Goal: Task Accomplishment & Management: Manage account settings

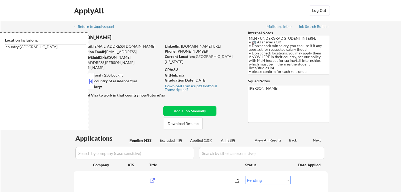
select select ""pending""
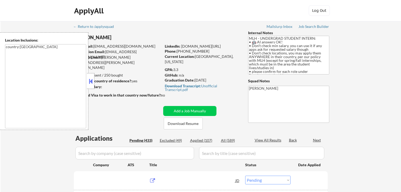
select select ""pending""
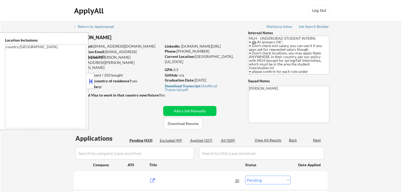
select select ""pending""
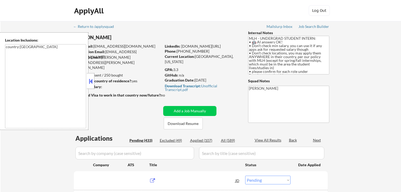
select select ""pending""
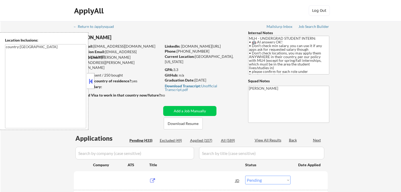
select select ""pending""
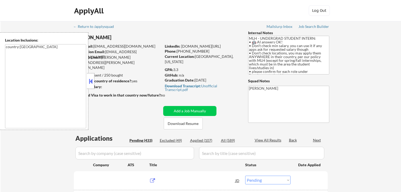
select select ""pending""
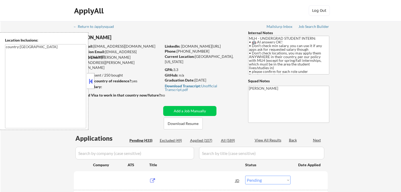
select select ""pending""
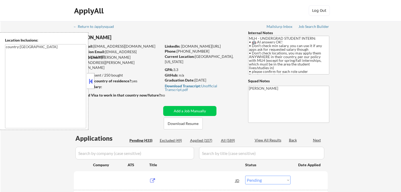
select select ""pending""
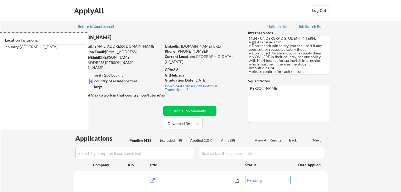
select select ""pending""
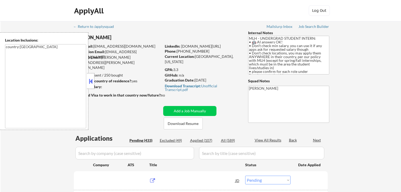
select select ""pending""
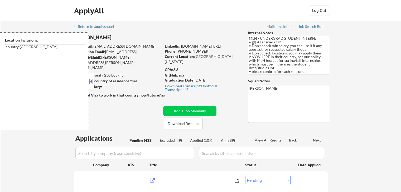
select select ""pending""
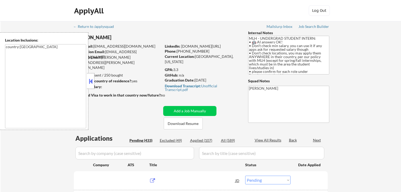
select select ""pending""
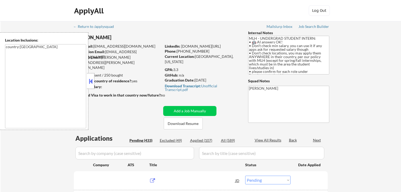
select select ""pending""
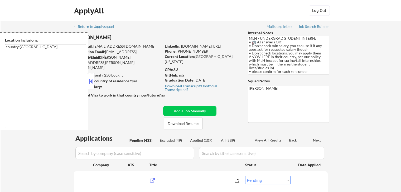
select select ""pending""
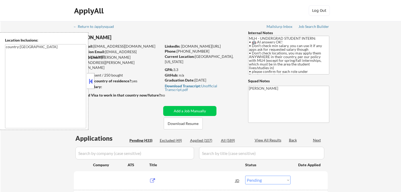
select select ""pending""
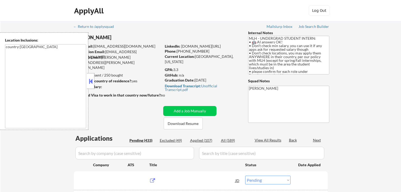
select select ""pending""
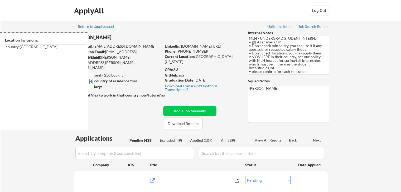
select select ""pending""
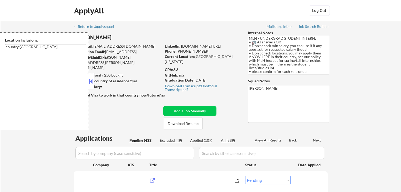
select select ""pending""
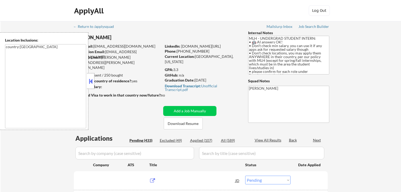
select select ""pending""
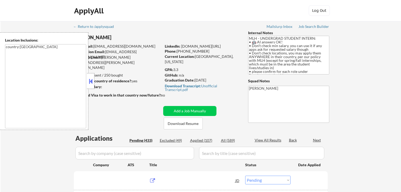
select select ""pending""
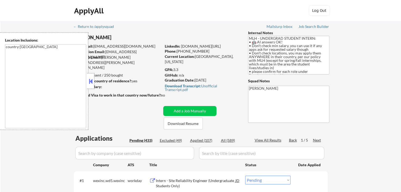
scroll to position [132, 0]
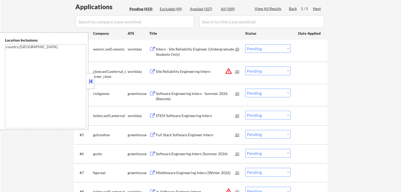
click at [319, 9] on div "Next" at bounding box center [317, 8] width 8 height 5
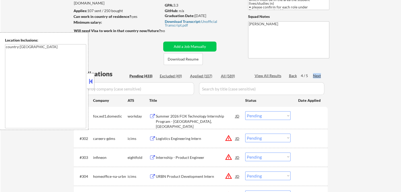
scroll to position [26, 0]
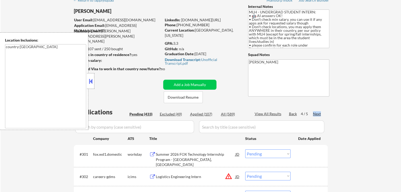
click at [320, 114] on div "Next" at bounding box center [317, 113] width 8 height 5
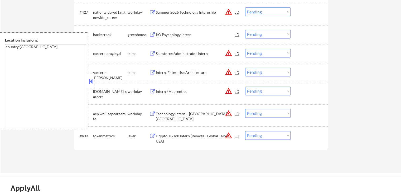
scroll to position [764, 0]
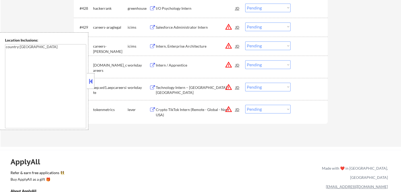
click at [203, 111] on div "Crypto TikTok Intern (Remote - Global - Non-USA)" at bounding box center [196, 112] width 80 height 10
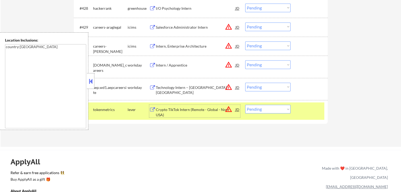
scroll to position [712, 0]
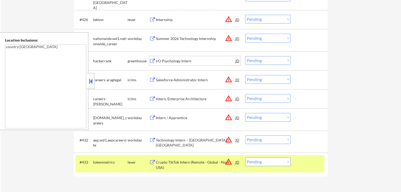
click at [162, 60] on div "I/O Psychology Intern" at bounding box center [196, 61] width 80 height 5
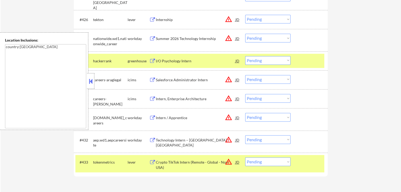
scroll to position [685, 0]
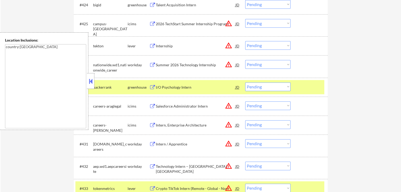
click at [158, 46] on div "Internship" at bounding box center [196, 45] width 80 height 5
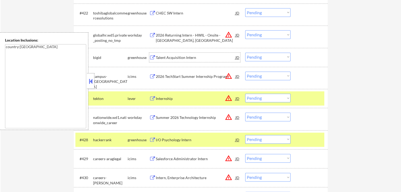
click at [159, 57] on div "Talent Acquisition Intern" at bounding box center [196, 57] width 80 height 5
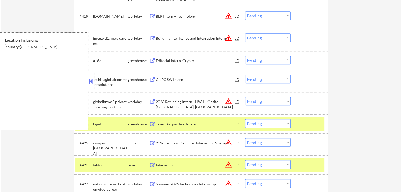
scroll to position [553, 0]
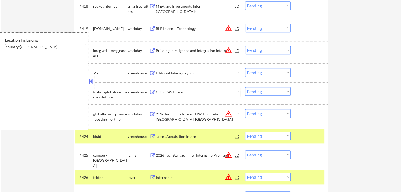
click at [158, 91] on div "CHEC SW Intern" at bounding box center [196, 92] width 80 height 5
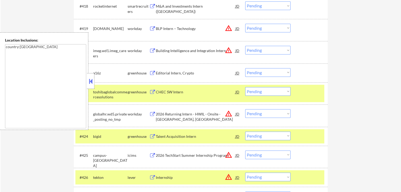
click at [155, 73] on button at bounding box center [152, 73] width 7 height 5
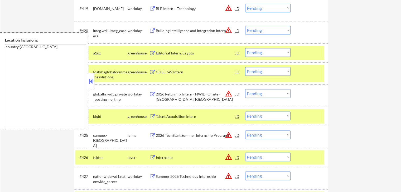
scroll to position [580, 0]
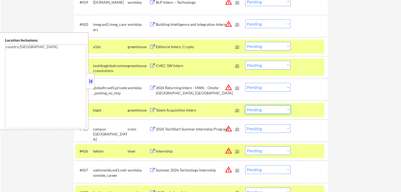
click at [265, 111] on select "Choose an option... Pending Applied Excluded (Questions) Excluded (Expired) Exc…" at bounding box center [267, 109] width 45 height 9
click at [245, 105] on select "Choose an option... Pending Applied Excluded (Questions) Excluded (Expired) Exc…" at bounding box center [267, 109] width 45 height 9
select select ""pending""
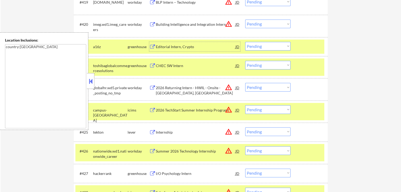
click at [166, 46] on div "Editorial Intern, Crypto" at bounding box center [196, 46] width 80 height 5
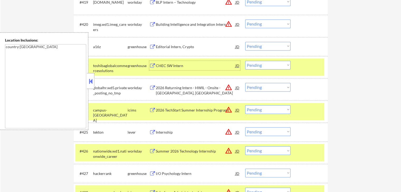
click at [162, 62] on div "CHEC SW Intern" at bounding box center [196, 65] width 80 height 9
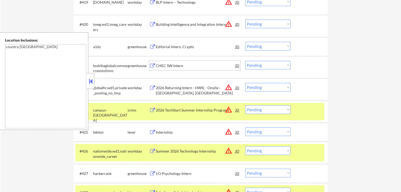
click at [267, 65] on select "Choose an option... Pending Applied Excluded (Questions) Excluded (Expired) Exc…" at bounding box center [267, 65] width 45 height 9
click at [245, 61] on select "Choose an option... Pending Applied Excluded (Questions) Excluded (Expired) Exc…" at bounding box center [267, 65] width 45 height 9
click at [269, 45] on select "Choose an option... Pending Applied Excluded (Questions) Excluded (Expired) Exc…" at bounding box center [267, 46] width 45 height 9
select select ""pending""
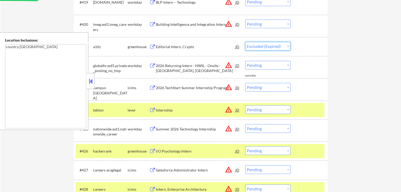
click at [245, 42] on select "Choose an option... Pending Applied Excluded (Questions) Excluded (Expired) Exc…" at bounding box center [267, 46] width 45 height 9
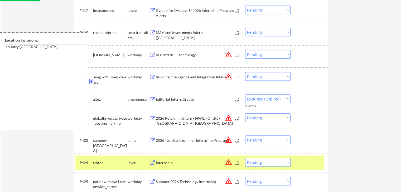
select select ""pending""
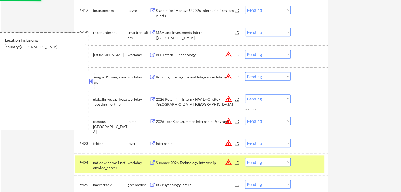
scroll to position [501, 0]
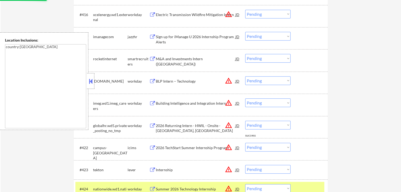
click at [161, 60] on div "M&A and Investments Intern ([GEOGRAPHIC_DATA])" at bounding box center [196, 61] width 80 height 10
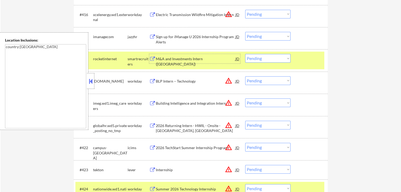
click at [182, 38] on div "Sign up for iManage U 2026 Internship Program Alerts" at bounding box center [196, 39] width 80 height 10
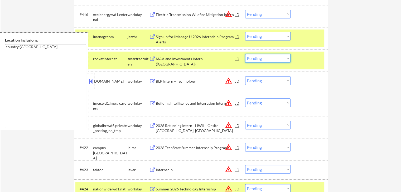
drag, startPoint x: 264, startPoint y: 57, endPoint x: 267, endPoint y: 61, distance: 5.3
click at [265, 57] on select "Choose an option... Pending Applied Excluded (Questions) Excluded (Expired) Exc…" at bounding box center [267, 58] width 45 height 9
click at [245, 54] on select "Choose an option... Pending Applied Excluded (Questions) Excluded (Expired) Exc…" at bounding box center [267, 58] width 45 height 9
click at [262, 35] on select "Choose an option... Pending Applied Excluded (Questions) Excluded (Expired) Exc…" at bounding box center [267, 36] width 45 height 9
select select ""pending""
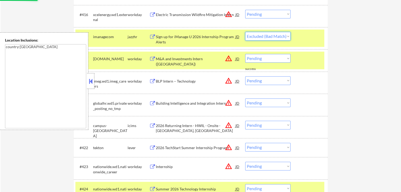
click at [245, 32] on select "Choose an option... Pending Applied Excluded (Questions) Excluded (Expired) Exc…" at bounding box center [267, 36] width 45 height 9
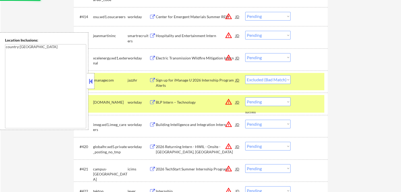
scroll to position [448, 0]
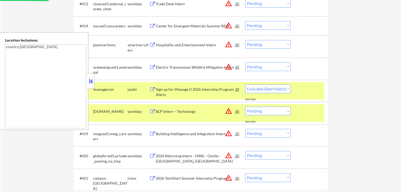
select select ""pending""
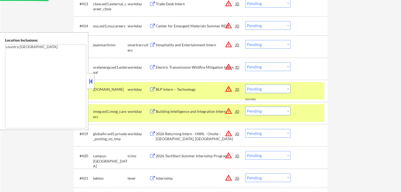
click at [183, 45] on div "Hospitality and Entertainment Intern" at bounding box center [196, 44] width 80 height 5
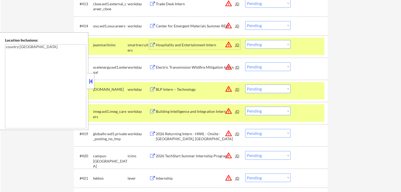
click at [191, 46] on div "Hospitality and Entertainment Intern" at bounding box center [196, 44] width 80 height 5
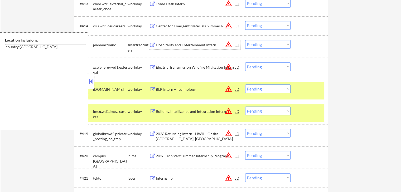
click at [256, 46] on select "Choose an option... Pending Applied Excluded (Questions) Excluded (Expired) Exc…" at bounding box center [267, 44] width 45 height 9
click at [245, 40] on select "Choose an option... Pending Applied Excluded (Questions) Excluded (Expired) Exc…" at bounding box center [267, 44] width 45 height 9
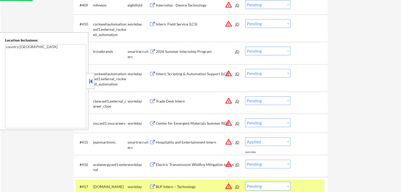
scroll to position [343, 0]
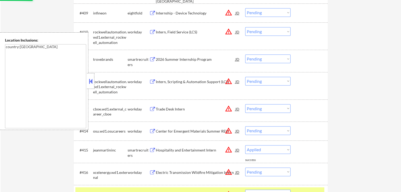
click at [166, 60] on div "2026 Summer Internship Program" at bounding box center [196, 59] width 80 height 5
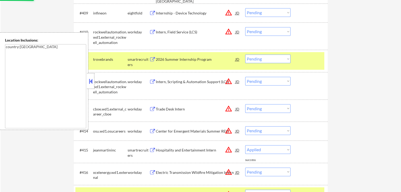
select select ""pending""
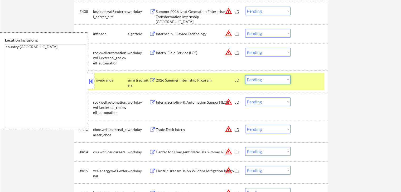
click at [265, 80] on select "Choose an option... Pending Applied Excluded (Questions) Excluded (Expired) Exc…" at bounding box center [267, 79] width 45 height 9
click at [245, 75] on select "Choose an option... Pending Applied Excluded (Questions) Excluded (Expired) Exc…" at bounding box center [267, 79] width 45 height 9
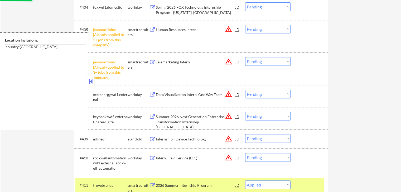
scroll to position [237, 0]
select select ""pending""
drag, startPoint x: 264, startPoint y: 60, endPoint x: 267, endPoint y: 64, distance: 4.7
click at [264, 60] on select "Choose an option... Pending Applied Excluded (Questions) Excluded (Expired) Exc…" at bounding box center [267, 61] width 45 height 9
click at [245, 57] on select "Choose an option... Pending Applied Excluded (Questions) Excluded (Expired) Exc…" at bounding box center [267, 61] width 45 height 9
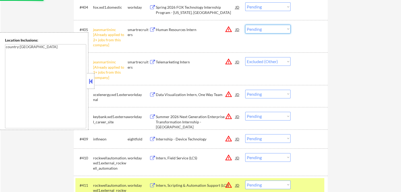
click at [258, 26] on select "Choose an option... Pending Applied Excluded (Questions) Excluded (Expired) Exc…" at bounding box center [267, 29] width 45 height 9
select select ""pending""
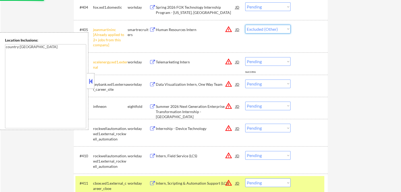
click at [245, 25] on select "Choose an option... Pending Applied Excluded (Questions) Excluded (Expired) Exc…" at bounding box center [267, 29] width 45 height 9
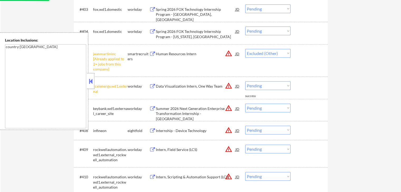
scroll to position [184, 0]
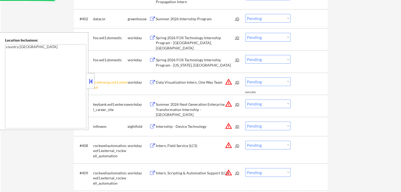
click at [158, 15] on div "Summer 2026 Internship Program" at bounding box center [196, 18] width 80 height 9
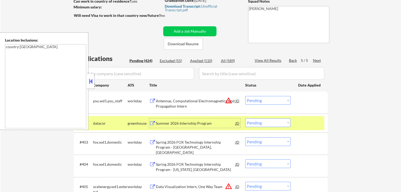
scroll to position [79, 0]
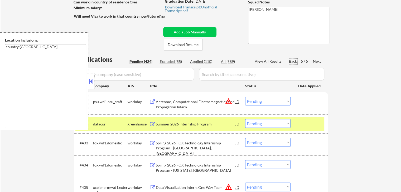
click at [291, 62] on div "Back" at bounding box center [293, 61] width 8 height 5
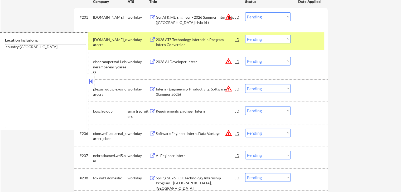
scroll to position [184, 0]
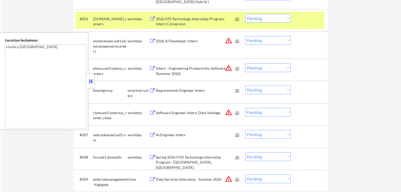
click at [324, 81] on div "#204 [MEDICAL_DATA].wd5.[MEDICAL_DATA]_careers workday Intern - Engineering Pro…" at bounding box center [201, 70] width 254 height 22
click at [206, 92] on div "Requirements Engineer Intern" at bounding box center [196, 90] width 80 height 5
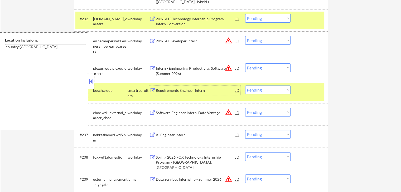
click at [272, 93] on select "Choose an option... Pending Applied Excluded (Questions) Excluded (Expired) Exc…" at bounding box center [267, 90] width 45 height 9
click at [245, 86] on select "Choose an option... Pending Applied Excluded (Questions) Excluded (Expired) Exc…" at bounding box center [267, 90] width 45 height 9
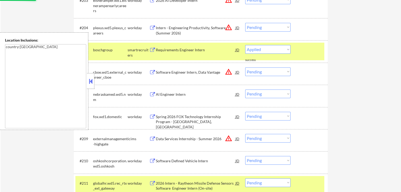
scroll to position [264, 0]
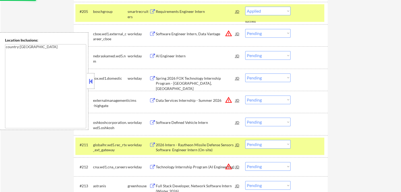
select select ""pending""
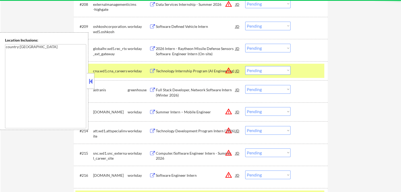
scroll to position [343, 0]
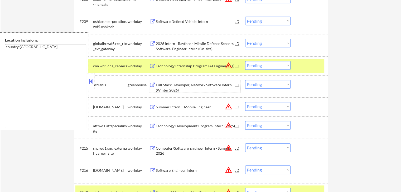
click at [166, 90] on div "Full Stack Developer, Network Software Intern (Winter 2026)" at bounding box center [196, 87] width 80 height 10
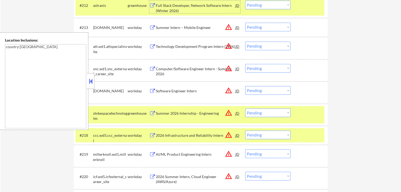
scroll to position [448, 0]
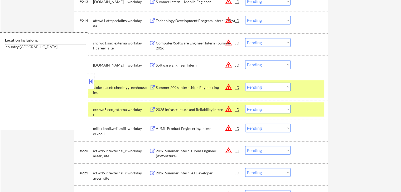
click at [288, 91] on div "#217 stokespacetechnologies greenhouse Summer 2026 Internship - Engineering JD …" at bounding box center [199, 88] width 249 height 17
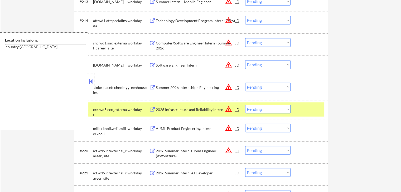
click at [305, 111] on div at bounding box center [309, 109] width 23 height 9
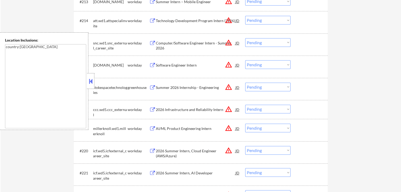
scroll to position [422, 0]
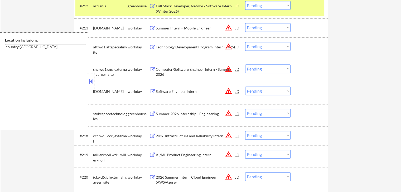
click at [175, 114] on div "Summer 2026 Internship - Engineering" at bounding box center [196, 113] width 80 height 5
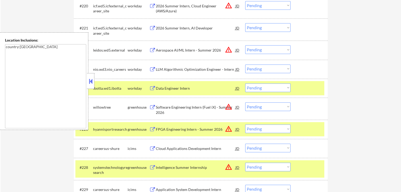
scroll to position [606, 0]
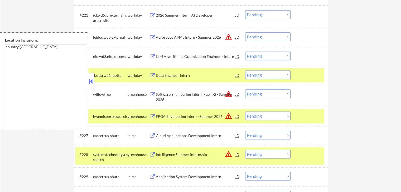
click at [175, 93] on div "Software Engineering Intern (Fuel iX) - Summer 2026" at bounding box center [196, 97] width 80 height 10
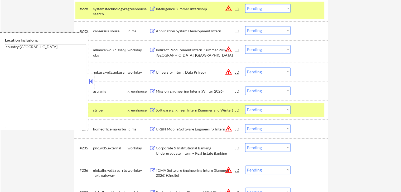
scroll to position [764, 0]
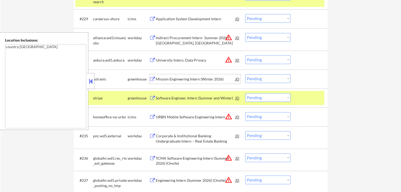
click at [174, 81] on div "Mission Engineering Intern (Winter 2026)" at bounding box center [196, 79] width 80 height 5
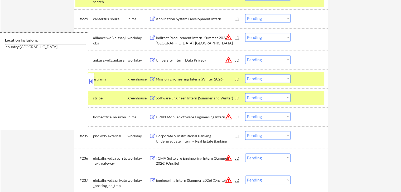
click at [172, 98] on div "Software Engineer, Intern (Summer and Winter)" at bounding box center [196, 98] width 80 height 5
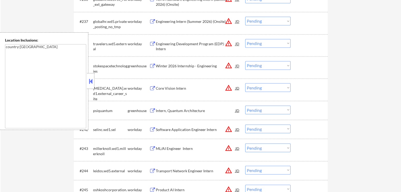
scroll to position [949, 0]
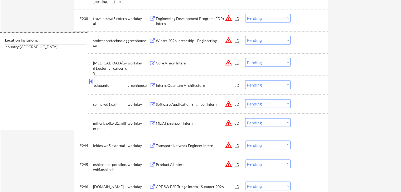
click at [168, 84] on div "Intern, Quantum Architecture" at bounding box center [196, 85] width 80 height 5
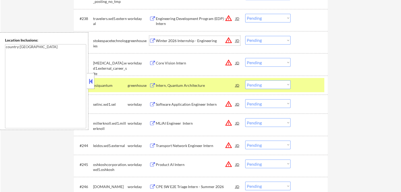
click at [163, 40] on div "Winter 2026 Internship - Engineering" at bounding box center [196, 40] width 80 height 5
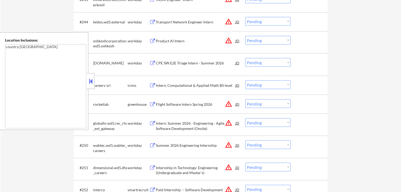
scroll to position [1081, 0]
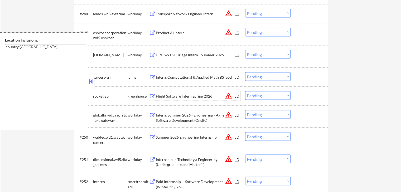
click at [164, 98] on div "Flight Software Intern Spring 2026" at bounding box center [196, 96] width 80 height 5
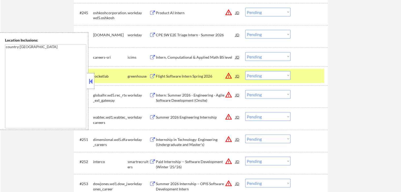
scroll to position [1133, 0]
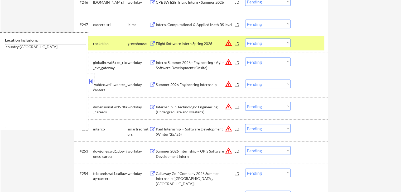
click at [157, 130] on div "Paid Internship -- Software Development (Winter '25/'26)" at bounding box center [196, 132] width 80 height 10
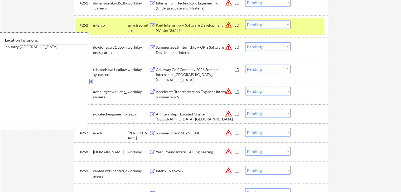
scroll to position [1239, 0]
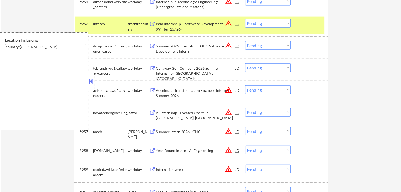
click at [156, 116] on div "AI Internship - Located Onsite in [GEOGRAPHIC_DATA], [GEOGRAPHIC_DATA]" at bounding box center [196, 112] width 80 height 9
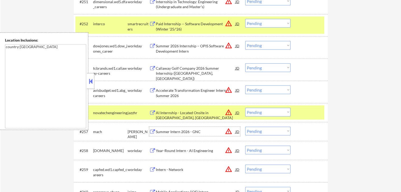
click at [158, 133] on div "Summer Intern 2026 - GNC" at bounding box center [196, 131] width 80 height 5
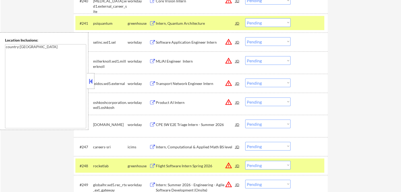
scroll to position [1002, 0]
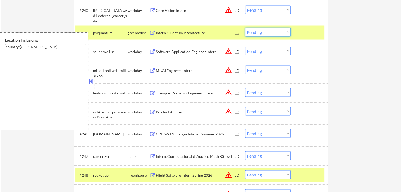
click at [261, 31] on select "Choose an option... Pending Applied Excluded (Questions) Excluded (Expired) Exc…" at bounding box center [267, 32] width 45 height 9
click at [245, 28] on select "Choose an option... Pending Applied Excluded (Questions) Excluded (Expired) Exc…" at bounding box center [267, 32] width 45 height 9
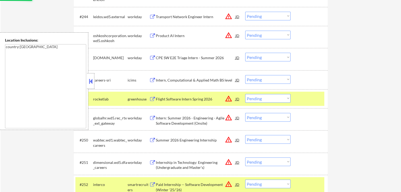
scroll to position [1107, 0]
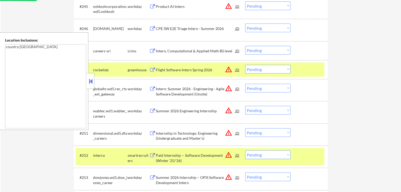
click at [271, 71] on select "Choose an option... Pending Applied Excluded (Questions) Excluded (Expired) Exc…" at bounding box center [267, 69] width 45 height 9
select select ""pending""
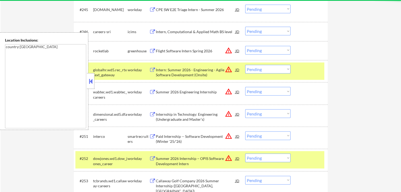
click at [358, 54] on div "← Return to /applysquad Mailslurp Inbox Job Search Builder [PERSON_NAME] User E…" at bounding box center [201, 49] width 400 height 2271
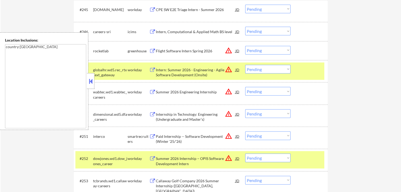
click at [267, 47] on select "Choose an option... Pending Applied Excluded (Questions) Excluded (Expired) Exc…" at bounding box center [267, 50] width 45 height 9
click at [245, 46] on select "Choose an option... Pending Applied Excluded (Questions) Excluded (Expired) Exc…" at bounding box center [267, 50] width 45 height 9
select select ""pending""
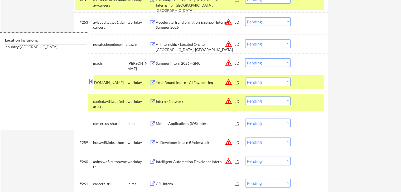
scroll to position [1270, 0]
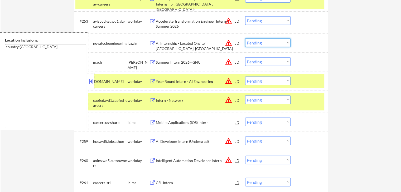
click at [259, 41] on select "Choose an option... Pending Applied Excluded (Questions) Excluded (Expired) Exc…" at bounding box center [267, 42] width 45 height 9
click at [245, 38] on select "Choose an option... Pending Applied Excluded (Questions) Excluded (Expired) Exc…" at bounding box center [267, 42] width 45 height 9
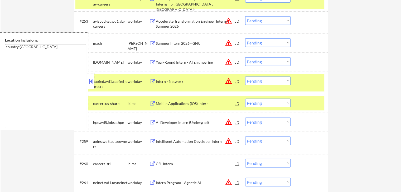
click at [299, 100] on div at bounding box center [309, 103] width 23 height 9
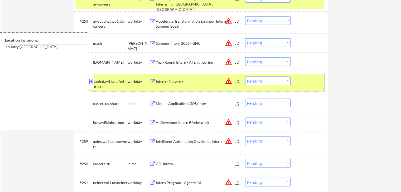
click at [302, 88] on div "#256 capfed.wd1.capfed_careers workday Intern - Network JD warning_amber Choose…" at bounding box center [199, 82] width 249 height 17
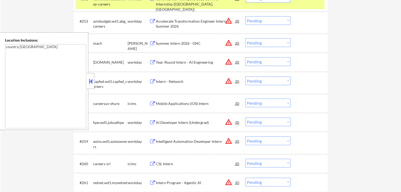
click at [91, 84] on button at bounding box center [91, 81] width 6 height 8
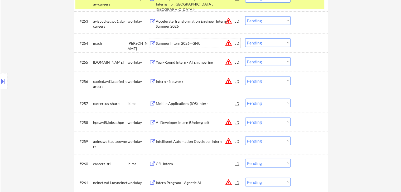
click at [175, 40] on div "Summer Intern 2026 - GNC" at bounding box center [196, 42] width 80 height 9
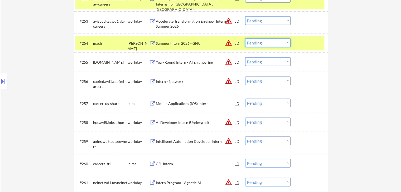
click at [266, 46] on select "Choose an option... Pending Applied Excluded (Questions) Excluded (Expired) Exc…" at bounding box center [267, 42] width 45 height 9
click at [245, 38] on select "Choose an option... Pending Applied Excluded (Questions) Excluded (Expired) Exc…" at bounding box center [267, 42] width 45 height 9
select select ""pending""
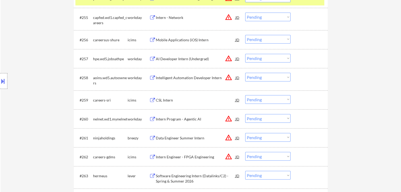
scroll to position [1349, 0]
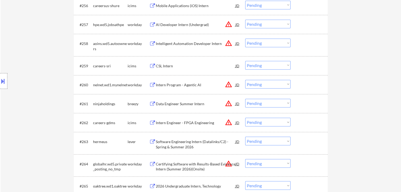
click at [158, 105] on div "Data Engineer Summer Intern" at bounding box center [196, 103] width 80 height 5
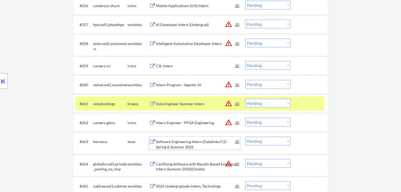
click at [162, 144] on div "Software Engineering Intern (Datalinks/C2) - Spring & Summer 2026" at bounding box center [196, 144] width 80 height 10
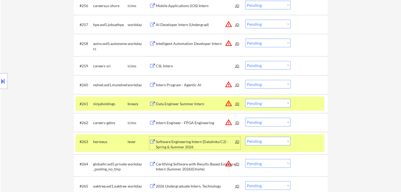
drag, startPoint x: 265, startPoint y: 104, endPoint x: 267, endPoint y: 108, distance: 4.3
click at [265, 104] on select "Choose an option... Pending Applied Excluded (Questions) Excluded (Expired) Exc…" at bounding box center [267, 103] width 45 height 9
click at [245, 99] on select "Choose an option... Pending Applied Excluded (Questions) Excluded (Expired) Exc…" at bounding box center [267, 103] width 45 height 9
select select ""pending""
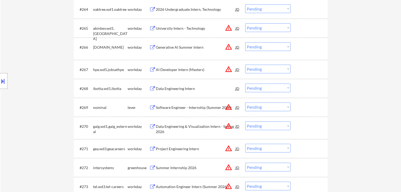
scroll to position [1534, 0]
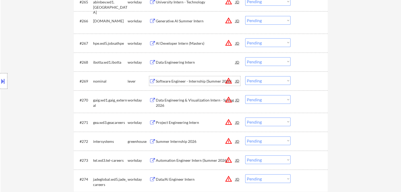
click at [167, 80] on div "Software Engineer - Internship (Summer 2026)" at bounding box center [196, 81] width 80 height 5
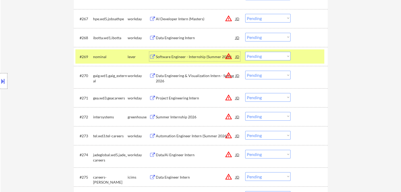
scroll to position [1586, 0]
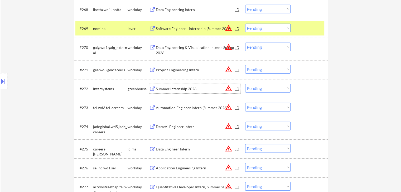
click at [174, 89] on div "Summer Internship 2026" at bounding box center [196, 88] width 80 height 5
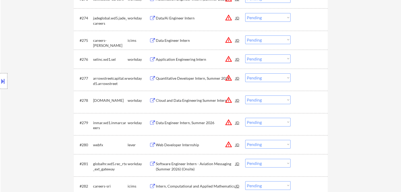
scroll to position [1718, 0]
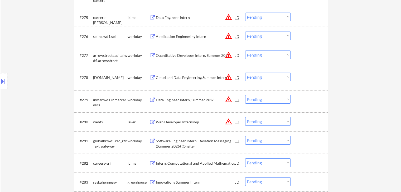
click at [165, 121] on div "Web Developer Internship" at bounding box center [196, 122] width 80 height 5
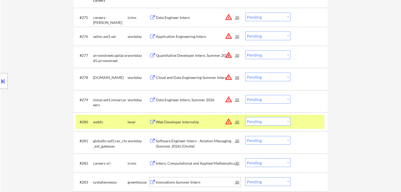
click at [162, 181] on div "Innovations Summer Intern" at bounding box center [196, 182] width 80 height 5
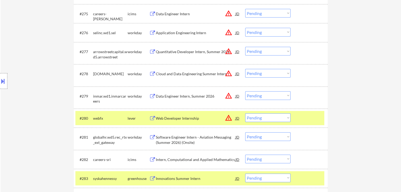
scroll to position [1797, 0]
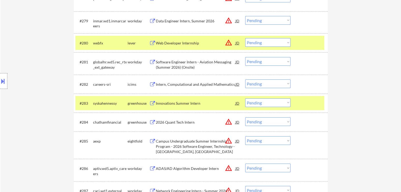
click at [257, 104] on select "Choose an option... Pending Applied Excluded (Questions) Excluded (Expired) Exc…" at bounding box center [267, 103] width 45 height 9
click at [245, 99] on select "Choose an option... Pending Applied Excluded (Questions) Excluded (Expired) Exc…" at bounding box center [267, 103] width 45 height 9
select select ""pending""
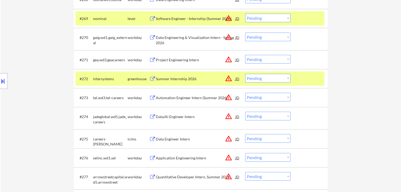
scroll to position [1606, 0]
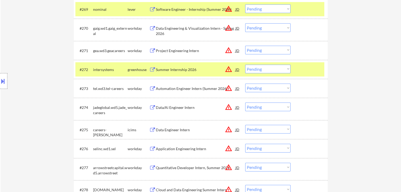
click at [265, 69] on select "Choose an option... Pending Applied Excluded (Questions) Excluded (Expired) Exc…" at bounding box center [267, 69] width 45 height 9
click at [245, 65] on select "Choose an option... Pending Applied Excluded (Questions) Excluded (Expired) Exc…" at bounding box center [267, 69] width 45 height 9
select select ""pending""
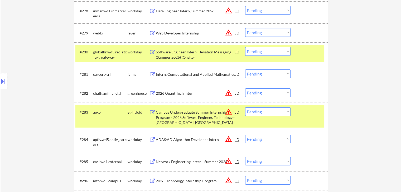
scroll to position [1790, 0]
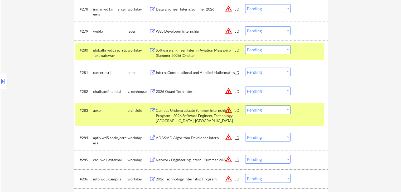
click at [166, 91] on div "2026 Quant Tech Intern" at bounding box center [196, 91] width 80 height 5
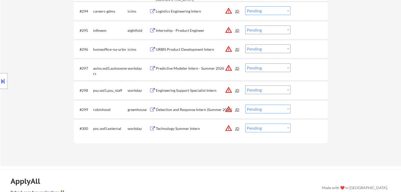
scroll to position [2159, 0]
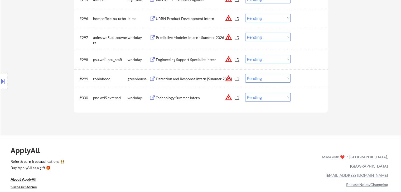
click at [173, 78] on div "Detection and Response Intern (Summer 2026)" at bounding box center [196, 78] width 80 height 5
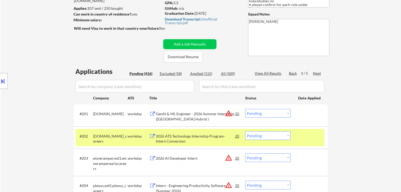
scroll to position [0, 0]
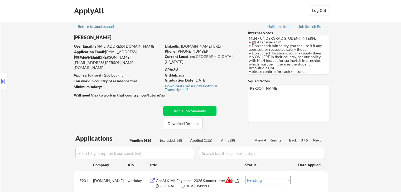
click at [293, 141] on div "Back" at bounding box center [293, 140] width 8 height 5
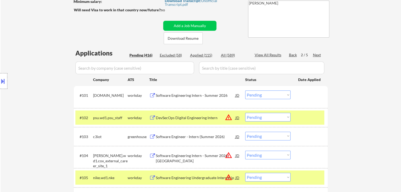
scroll to position [105, 0]
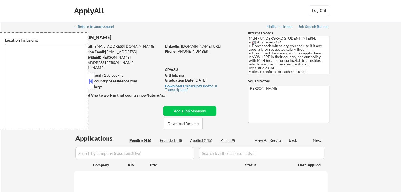
type textarea "country:[GEOGRAPHIC_DATA]"
select select ""pending""
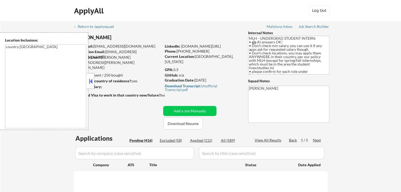
select select ""pending""
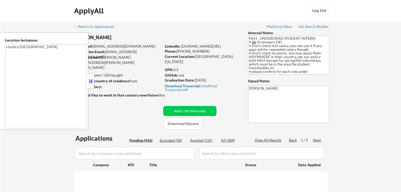
select select ""pending""
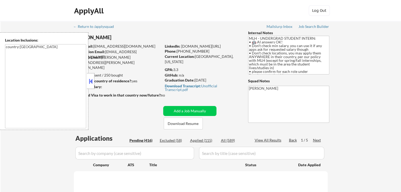
select select ""pending""
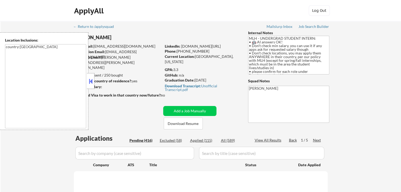
select select ""pending""
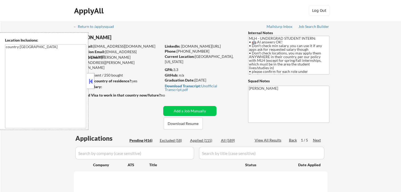
select select ""pending""
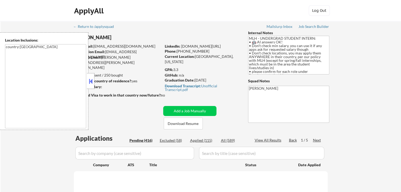
select select ""pending""
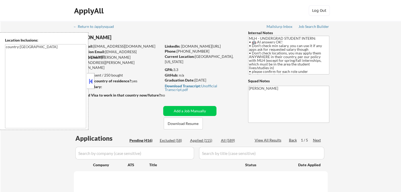
select select ""pending""
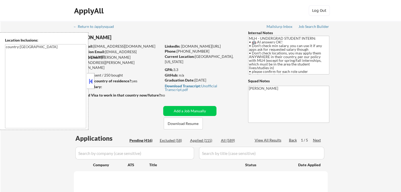
select select ""pending""
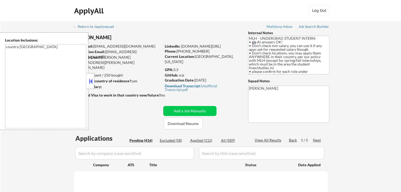
select select ""pending""
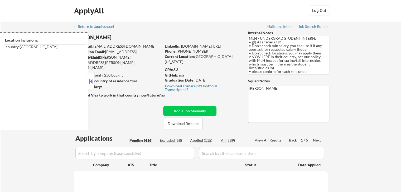
select select ""pending""
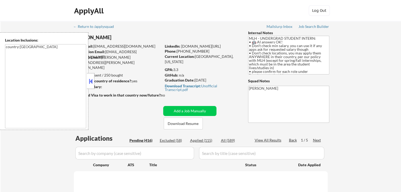
select select ""pending""
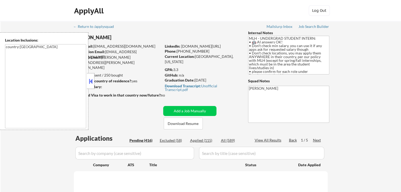
select select ""pending""
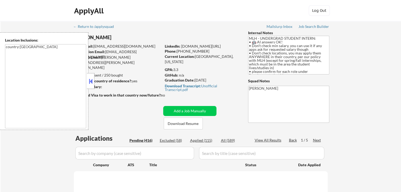
select select ""pending""
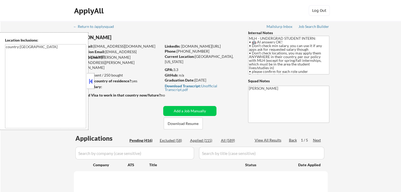
select select ""pending""
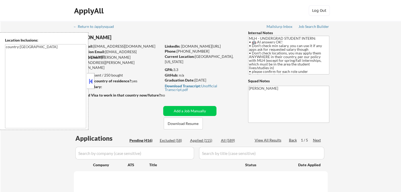
select select ""pending""
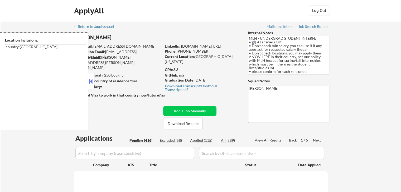
select select ""pending""
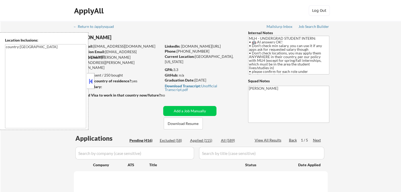
select select ""pending""
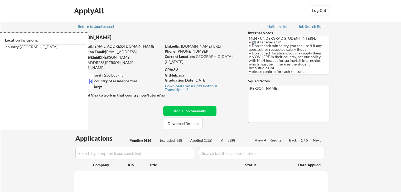
select select ""pending""
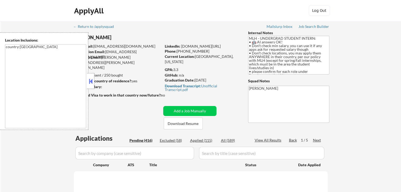
select select ""pending""
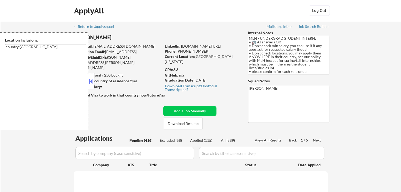
select select ""pending""
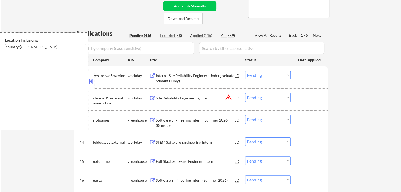
scroll to position [105, 0]
click at [168, 122] on div "Software Engineering Intern - Summer 2026 (Remote)" at bounding box center [196, 123] width 80 height 10
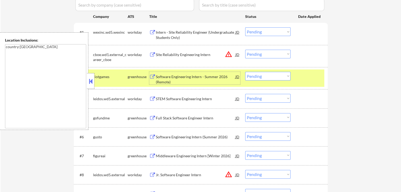
scroll to position [158, 0]
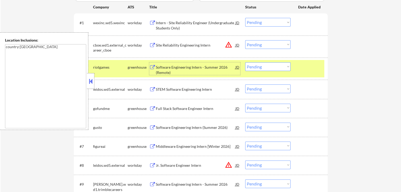
click at [159, 109] on div "Full Stack Software Engineer Intern" at bounding box center [196, 108] width 80 height 5
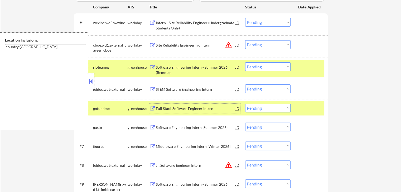
click at [168, 128] on div "Software Engineering Intern (Summer 2026)" at bounding box center [196, 127] width 80 height 5
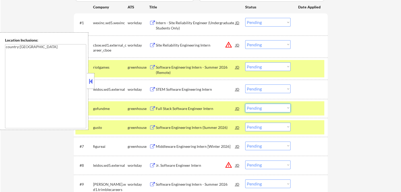
drag, startPoint x: 258, startPoint y: 108, endPoint x: 260, endPoint y: 111, distance: 3.8
click at [258, 108] on select "Choose an option... Pending Applied Excluded (Questions) Excluded (Expired) Exc…" at bounding box center [267, 108] width 45 height 9
click at [245, 104] on select "Choose an option... Pending Applied Excluded (Questions) Excluded (Expired) Exc…" at bounding box center [267, 108] width 45 height 9
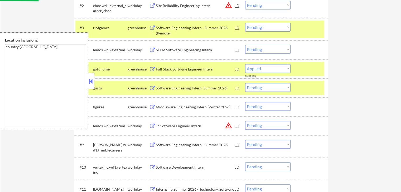
scroll to position [211, 0]
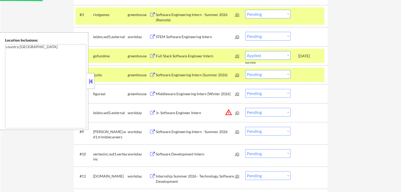
select select ""pending""
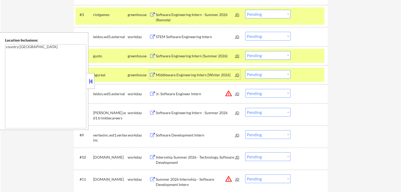
click at [170, 77] on div "Middleware Engineering Intern [Winter 2026]" at bounding box center [196, 74] width 80 height 5
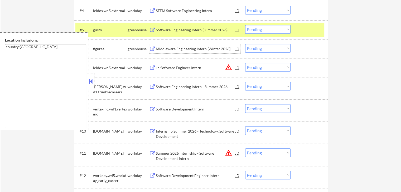
scroll to position [237, 0]
click at [263, 49] on select "Choose an option... Pending Applied Excluded (Questions) Excluded (Expired) Exc…" at bounding box center [267, 48] width 45 height 9
click at [245, 44] on select "Choose an option... Pending Applied Excluded (Questions) Excluded (Expired) Exc…" at bounding box center [267, 48] width 45 height 9
select select ""pending""
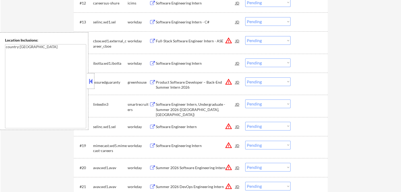
scroll to position [422, 0]
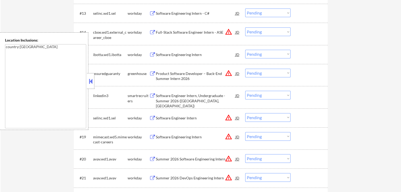
click at [169, 77] on div "Product Software Developer – Back-End Summer Intern 2026" at bounding box center [196, 76] width 80 height 10
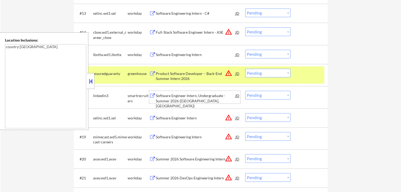
click at [162, 96] on div "Software Engineer Intern, Undergraduate - Summer 2026 ([GEOGRAPHIC_DATA], [GEOG…" at bounding box center [196, 101] width 80 height 16
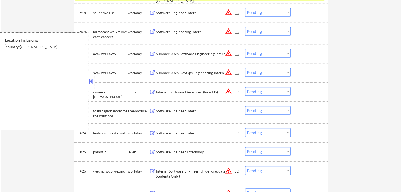
scroll to position [553, 0]
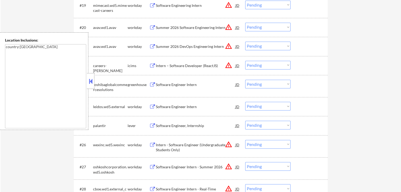
click at [154, 85] on button at bounding box center [152, 84] width 7 height 5
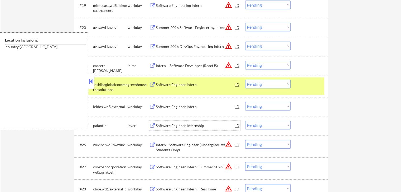
click at [159, 126] on div "Software Engineer, Internship" at bounding box center [196, 125] width 80 height 5
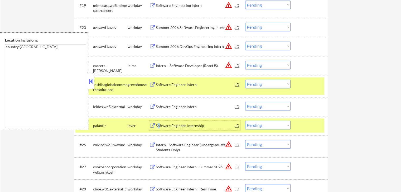
drag, startPoint x: 268, startPoint y: 85, endPoint x: 269, endPoint y: 88, distance: 2.7
click at [268, 86] on select "Choose an option... Pending Applied Excluded (Questions) Excluded (Expired) Exc…" at bounding box center [267, 84] width 45 height 9
click at [245, 80] on select "Choose an option... Pending Applied Excluded (Questions) Excluded (Expired) Exc…" at bounding box center [267, 84] width 45 height 9
select select ""pending""
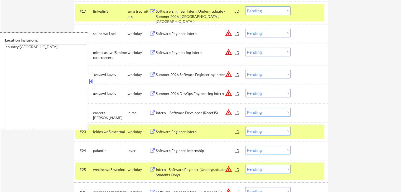
scroll to position [474, 0]
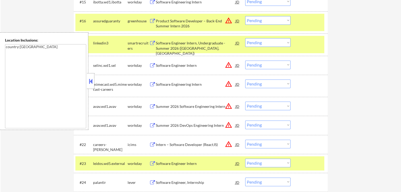
click at [254, 45] on select "Choose an option... Pending Applied Excluded (Questions) Excluded (Expired) Exc…" at bounding box center [267, 42] width 45 height 9
click at [245, 38] on select "Choose an option... Pending Applied Excluded (Questions) Excluded (Expired) Exc…" at bounding box center [267, 42] width 45 height 9
select select ""pending""
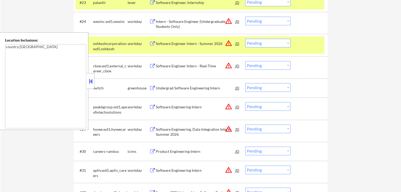
scroll to position [659, 0]
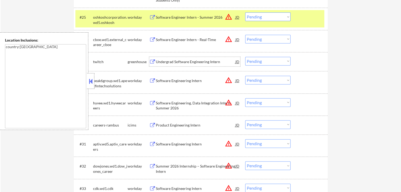
click at [164, 60] on div "Undergrad Software Engineering Intern" at bounding box center [196, 61] width 80 height 5
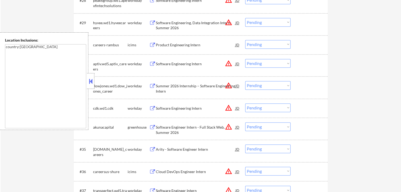
scroll to position [764, 0]
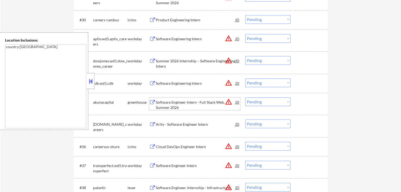
click at [172, 104] on div "Software Engineer Intern - Full Stack Web, Summer 2026" at bounding box center [196, 105] width 80 height 10
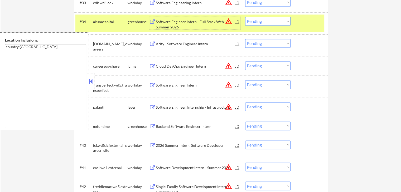
scroll to position [870, 0]
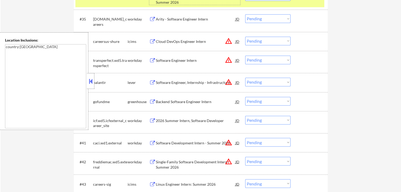
click at [167, 85] on div "Software Engineer, Internship - Infrastructure" at bounding box center [196, 82] width 80 height 5
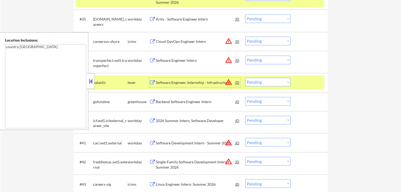
scroll to position [922, 0]
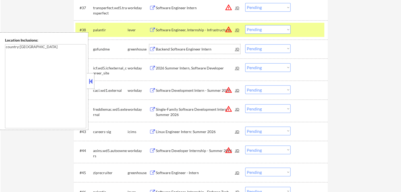
click at [161, 51] on div "Backend Software Engineer Intern" at bounding box center [196, 49] width 80 height 5
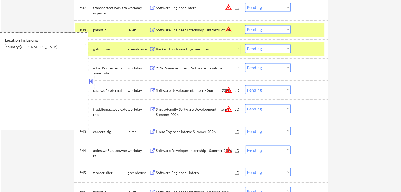
click at [267, 45] on select "Choose an option... Pending Applied Excluded (Questions) Excluded (Expired) Exc…" at bounding box center [267, 48] width 45 height 9
click at [245, 44] on select "Choose an option... Pending Applied Excluded (Questions) Excluded (Expired) Exc…" at bounding box center [267, 48] width 45 height 9
select select ""pending""
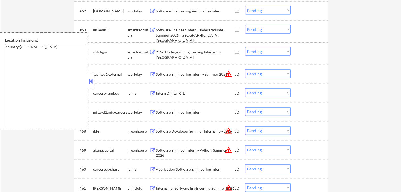
scroll to position [1239, 0]
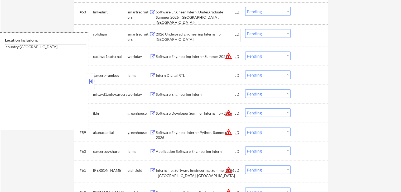
click at [160, 37] on div "2026 Undergrad Engineering Internship [GEOGRAPHIC_DATA]" at bounding box center [196, 37] width 80 height 10
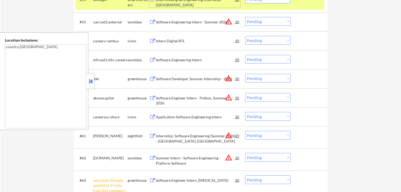
scroll to position [1265, 0]
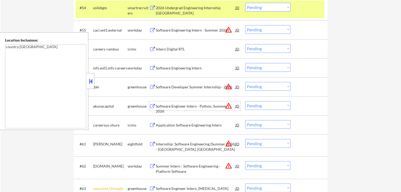
click at [164, 107] on div "Software Engineer Intern - Python, Summer 2026" at bounding box center [196, 109] width 80 height 10
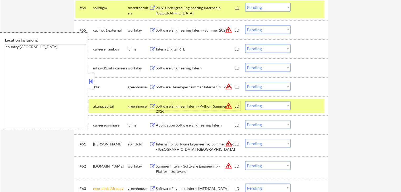
click at [264, 105] on select "Choose an option... Pending Applied Excluded (Questions) Excluded (Expired) Exc…" at bounding box center [267, 105] width 45 height 9
click at [245, 101] on select "Choose an option... Pending Applied Excluded (Questions) Excluded (Expired) Exc…" at bounding box center [267, 105] width 45 height 9
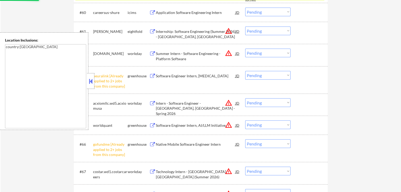
scroll to position [1423, 0]
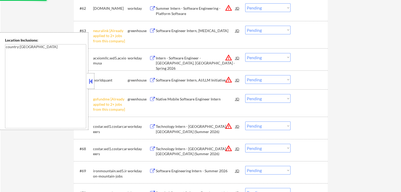
select select ""pending""
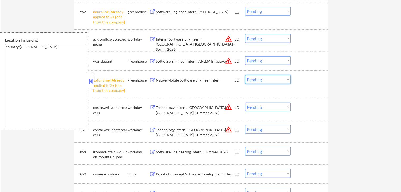
click at [261, 80] on select "Choose an option... Pending Applied Excluded (Questions) Excluded (Expired) Exc…" at bounding box center [267, 79] width 45 height 9
click at [245, 75] on select "Choose an option... Pending Applied Excluded (Questions) Excluded (Expired) Exc…" at bounding box center [267, 79] width 45 height 9
click at [156, 61] on div "Software Engineer Intern, AI/LLM Initiative" at bounding box center [196, 61] width 80 height 5
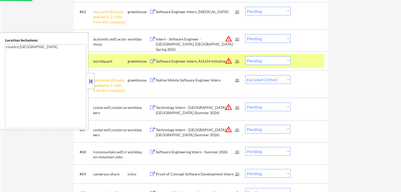
select select ""pending""
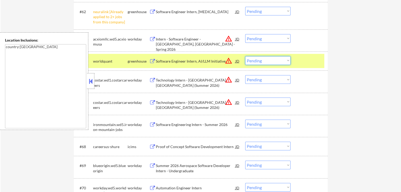
drag, startPoint x: 261, startPoint y: 61, endPoint x: 263, endPoint y: 64, distance: 3.3
click at [262, 61] on select "Choose an option... Pending Applied Excluded (Questions) Excluded (Expired) Exc…" at bounding box center [267, 60] width 45 height 9
click at [245, 56] on select "Choose an option... Pending Applied Excluded (Questions) Excluded (Expired) Exc…" at bounding box center [267, 60] width 45 height 9
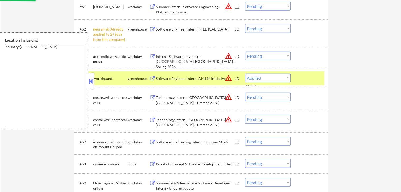
scroll to position [1397, 0]
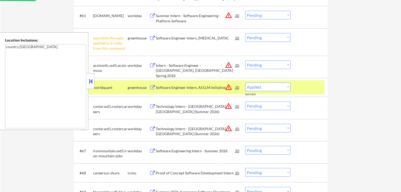
select select ""pending""
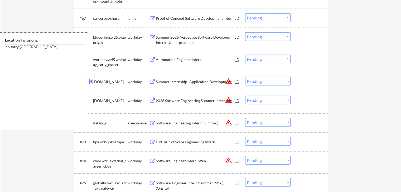
scroll to position [1555, 0]
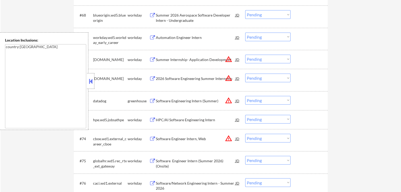
click at [163, 100] on div "Software Engineering Intern (Summer)" at bounding box center [196, 101] width 80 height 5
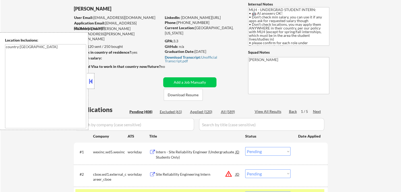
scroll to position [0, 0]
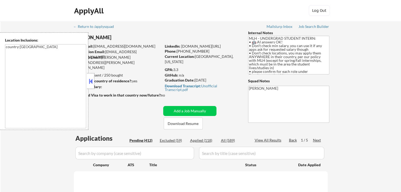
click at [90, 80] on button at bounding box center [91, 81] width 6 height 8
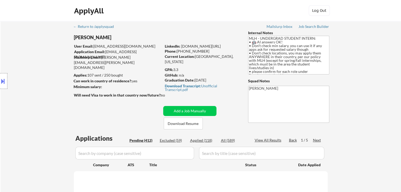
select select ""pending""
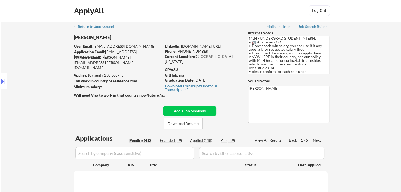
select select ""pending""
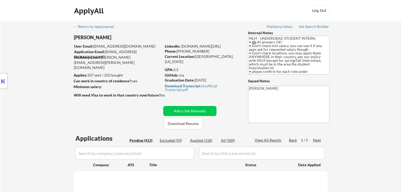
select select ""pending""
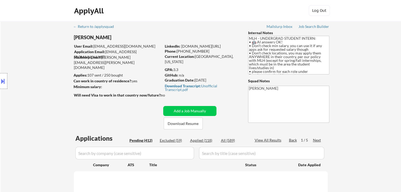
select select ""pending""
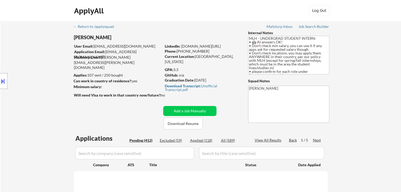
select select ""pending""
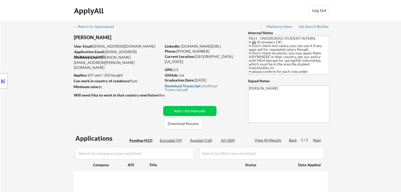
select select ""pending""
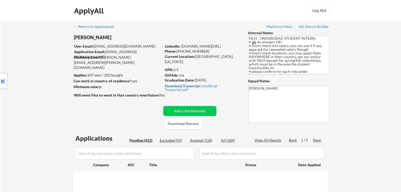
select select ""pending""
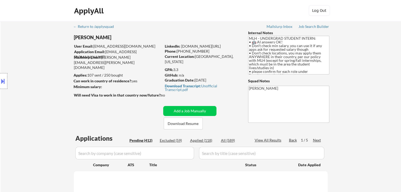
select select ""pending""
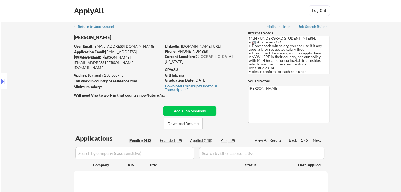
select select ""pending""
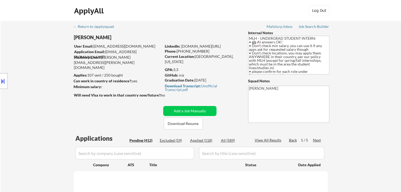
select select ""pending""
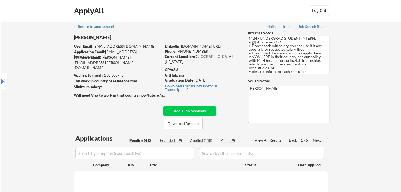
select select ""pending""
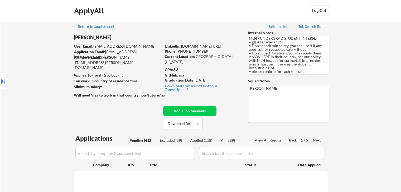
select select ""pending""
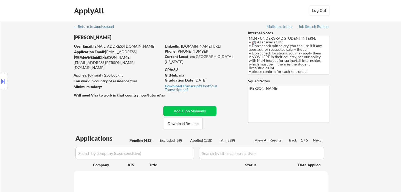
select select ""pending""
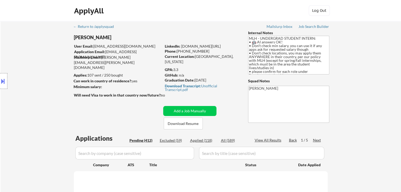
select select ""pending""
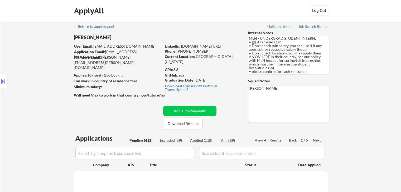
select select ""pending""
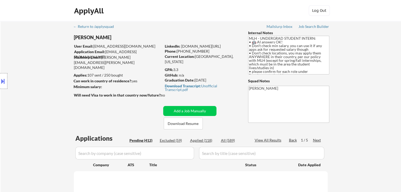
select select ""pending""
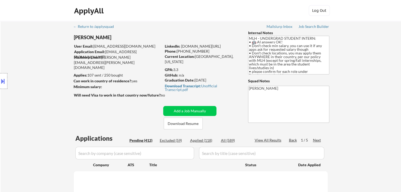
select select ""pending""
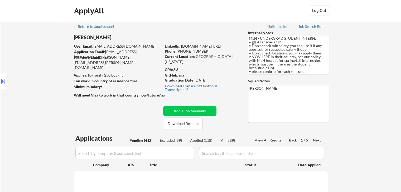
select select ""pending""
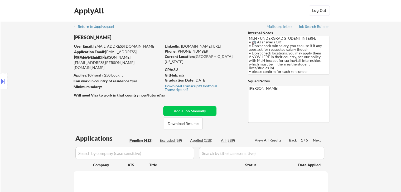
select select ""pending""
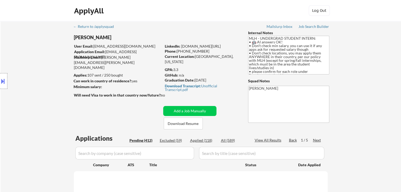
select select ""pending""
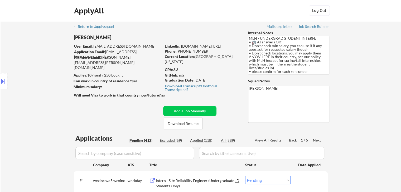
select select ""pending""
